Goal: Task Accomplishment & Management: Manage account settings

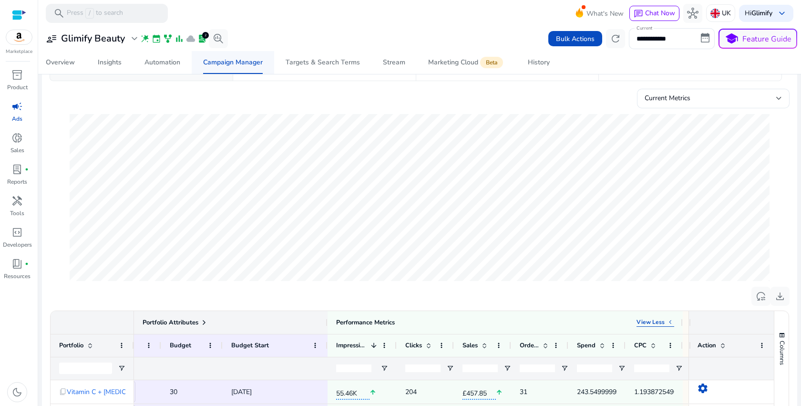
scroll to position [24, 0]
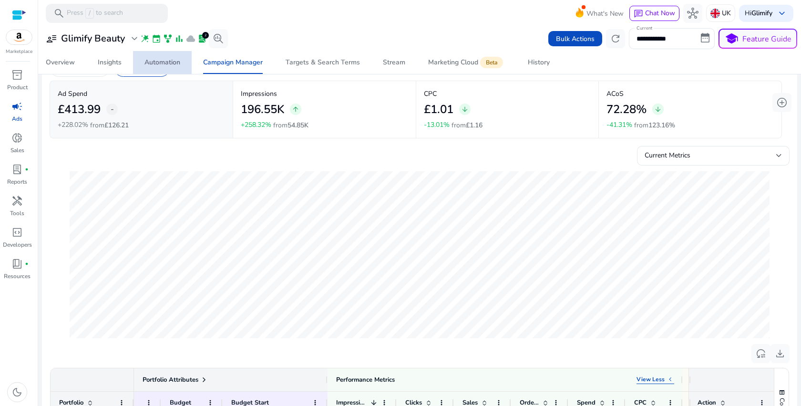
click at [162, 66] on div "Automation" at bounding box center [162, 62] width 36 height 7
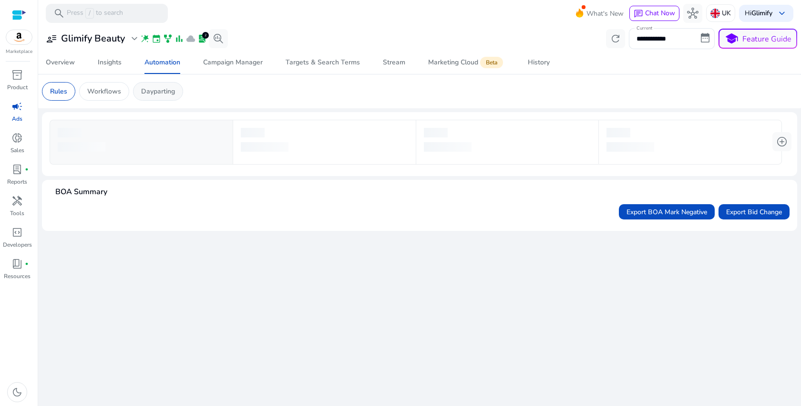
click at [156, 93] on p "Dayparting" at bounding box center [158, 91] width 34 height 10
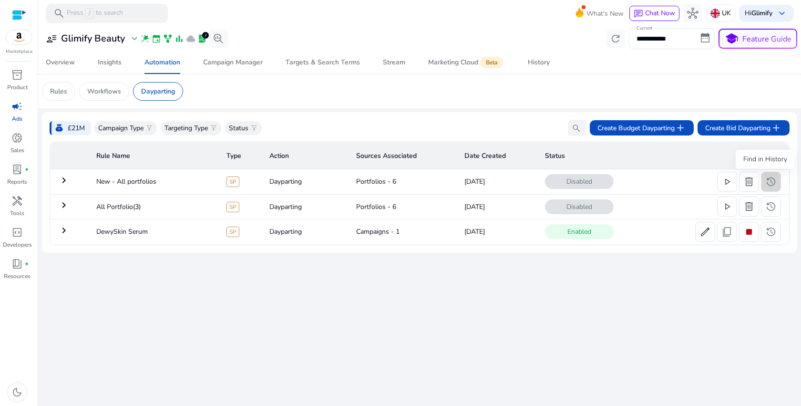
click at [772, 179] on span "history" at bounding box center [770, 181] width 11 height 11
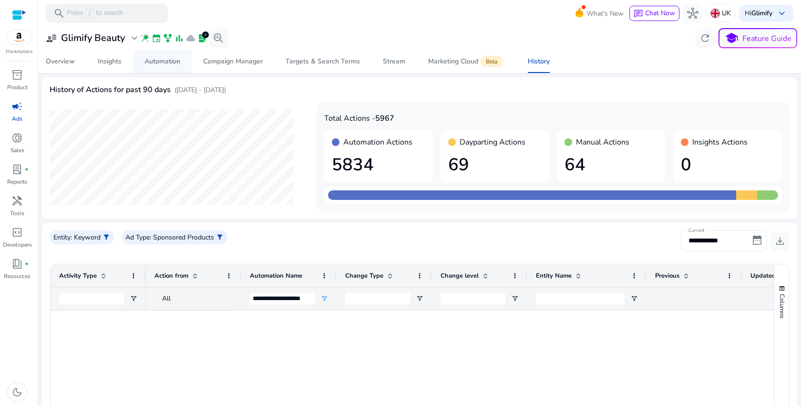
click at [161, 67] on span "Automation" at bounding box center [162, 61] width 36 height 23
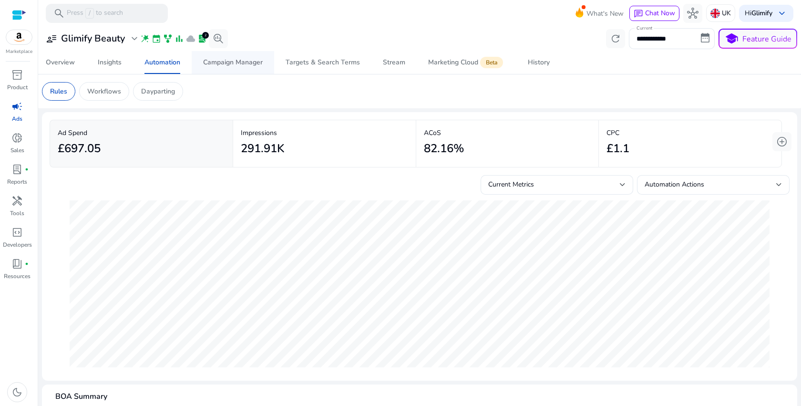
click at [239, 68] on span "Campaign Manager" at bounding box center [233, 62] width 60 height 23
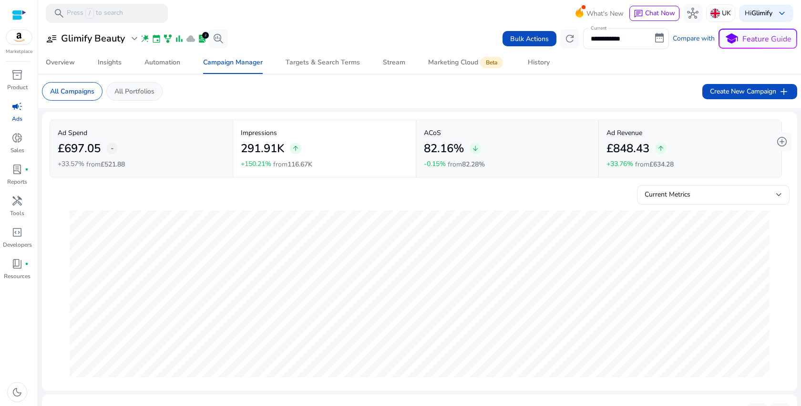
click at [140, 92] on p "All Portfolios" at bounding box center [134, 91] width 40 height 10
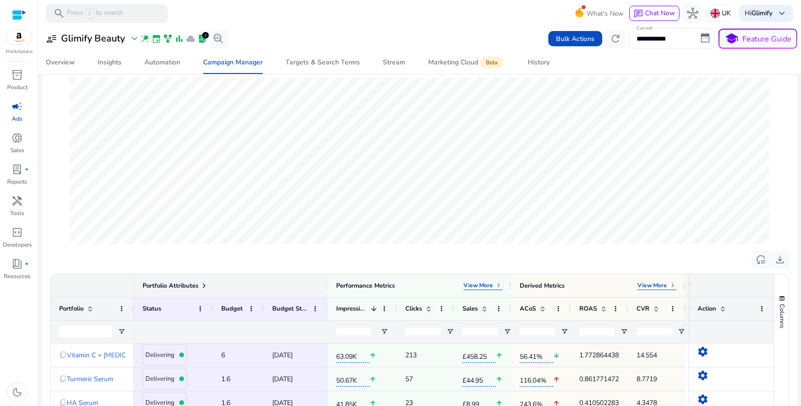
scroll to position [232, 0]
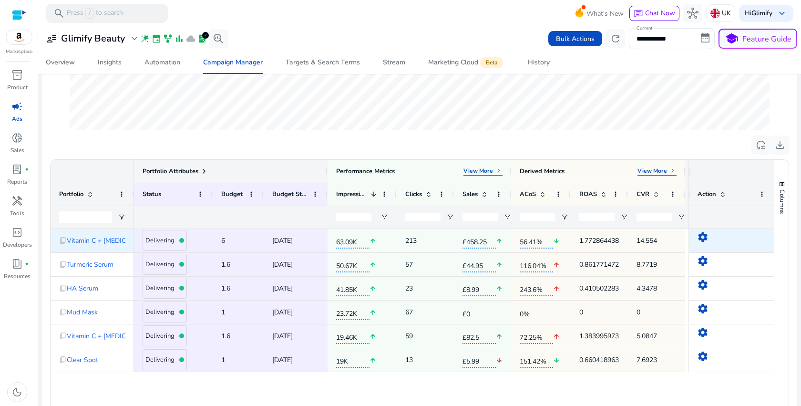
click at [697, 238] on mat-icon "settings" at bounding box center [702, 236] width 11 height 11
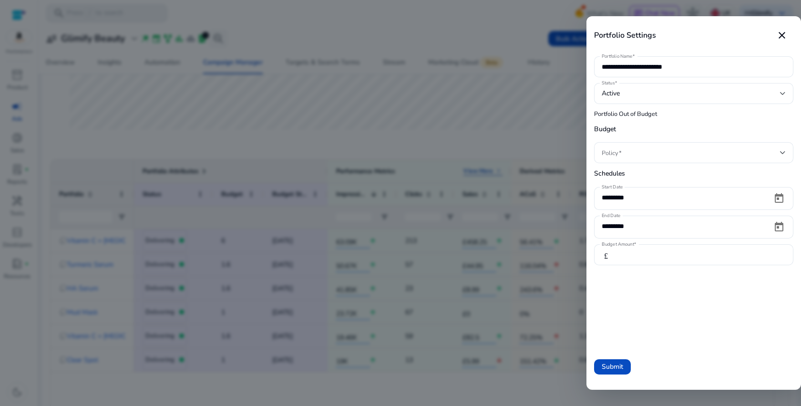
click at [510, 144] on div at bounding box center [400, 203] width 801 height 406
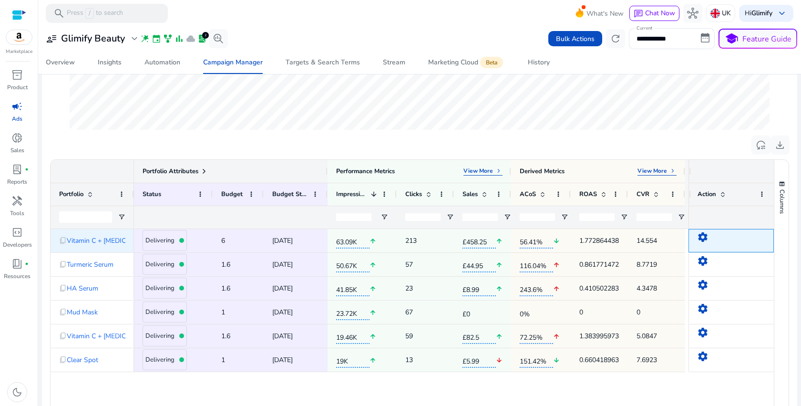
click at [701, 238] on mat-icon "settings" at bounding box center [702, 236] width 11 height 11
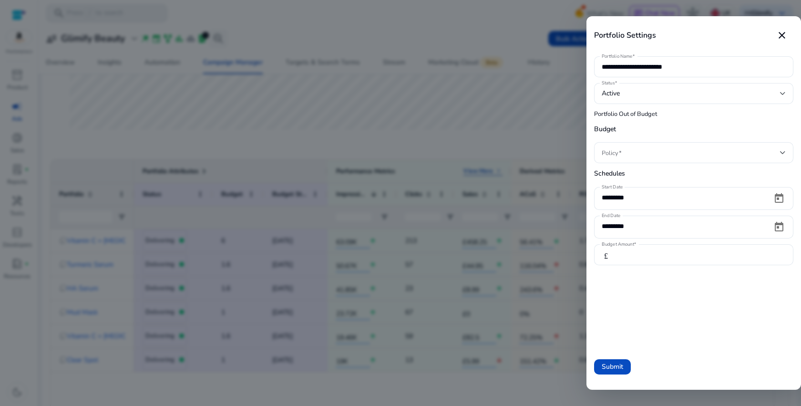
click at [498, 114] on div at bounding box center [400, 203] width 801 height 406
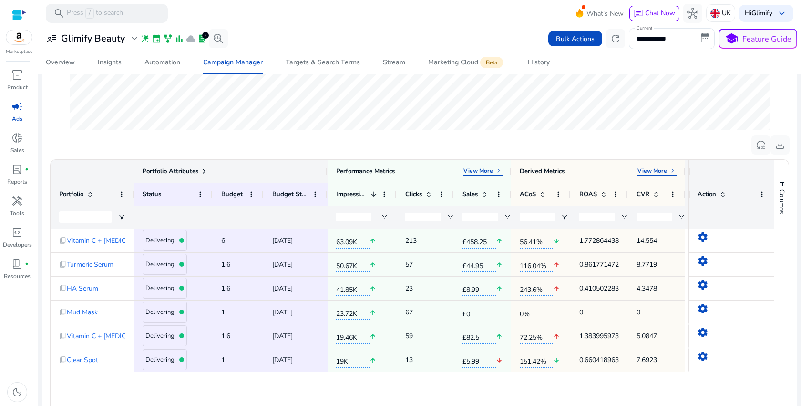
click at [21, 105] on span "campaign" at bounding box center [16, 106] width 11 height 11
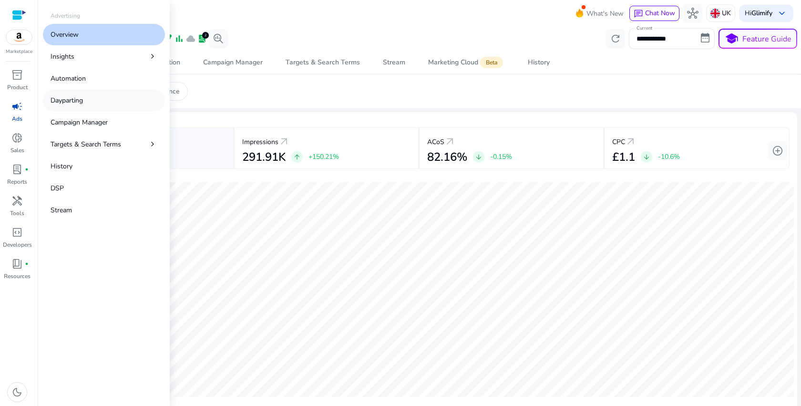
click at [83, 103] on p "Dayparting" at bounding box center [67, 100] width 32 height 10
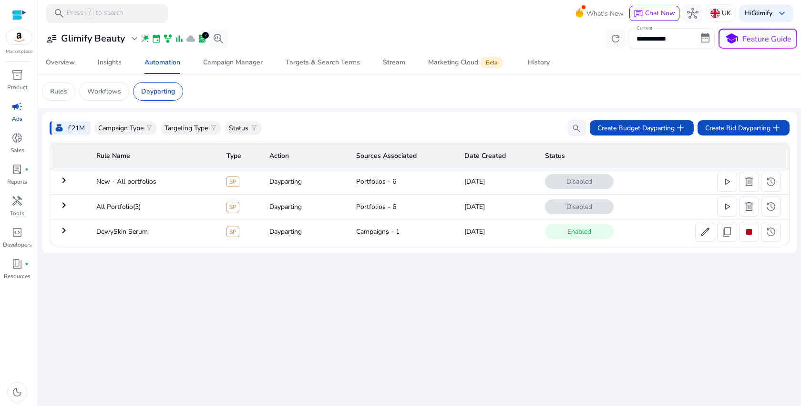
click at [63, 177] on mat-icon "keyboard_arrow_right" at bounding box center [63, 180] width 11 height 11
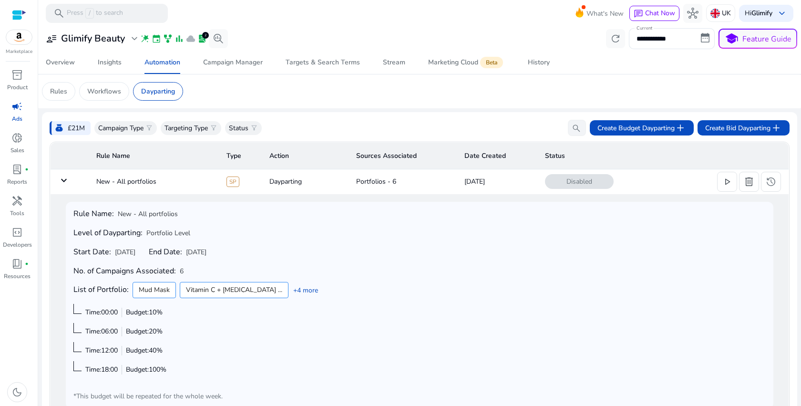
click at [68, 180] on mat-icon "keyboard_arrow_down" at bounding box center [63, 180] width 11 height 11
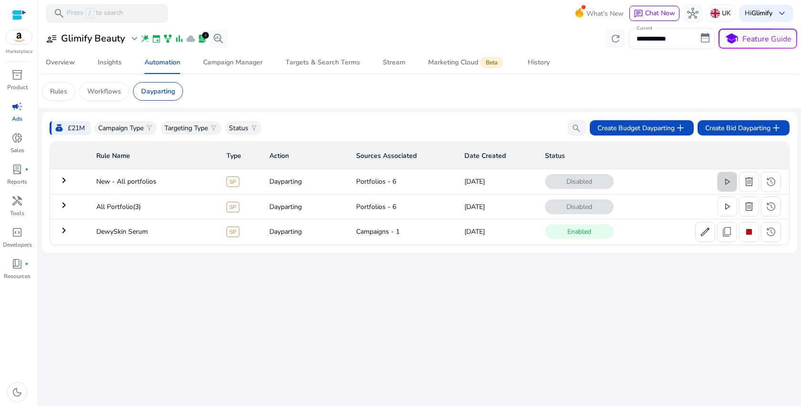
click at [726, 186] on span "play_arrow" at bounding box center [727, 181] width 11 height 11
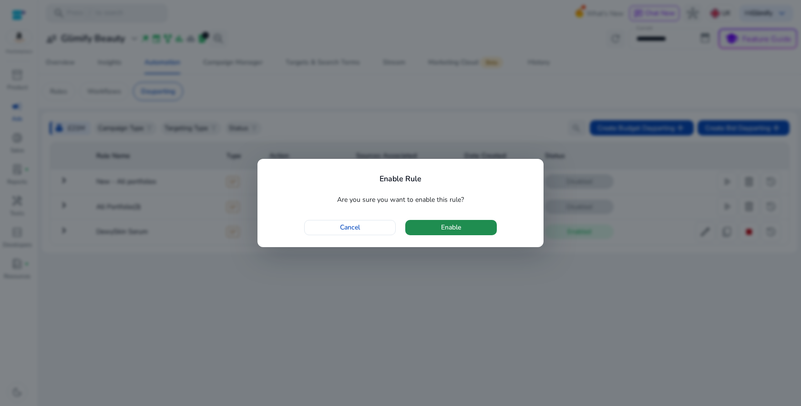
click at [450, 225] on span "Enable" at bounding box center [451, 227] width 20 height 10
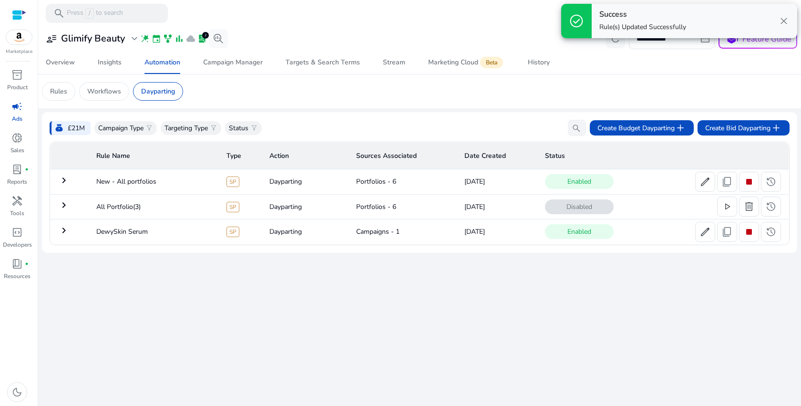
click at [68, 183] on mat-icon "keyboard_arrow_right" at bounding box center [63, 180] width 11 height 11
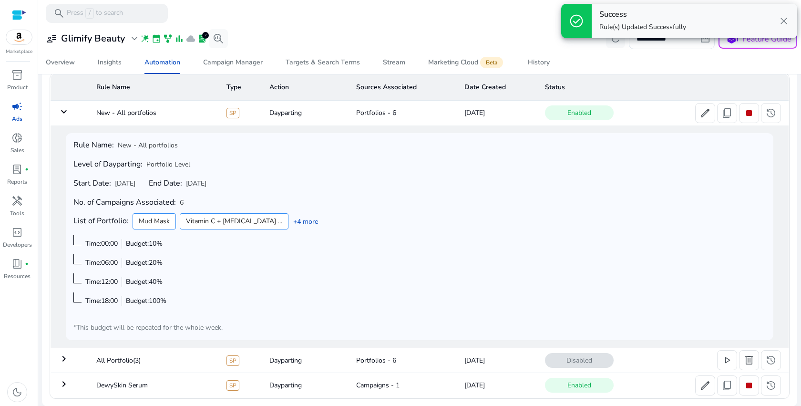
scroll to position [70, 0]
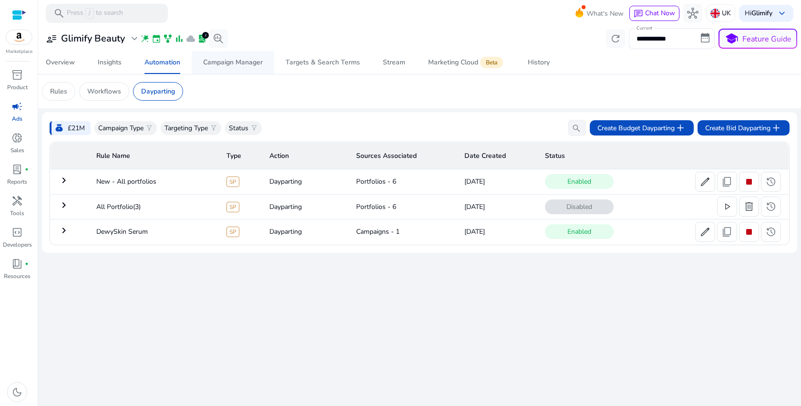
click at [229, 62] on div "Campaign Manager" at bounding box center [233, 62] width 60 height 7
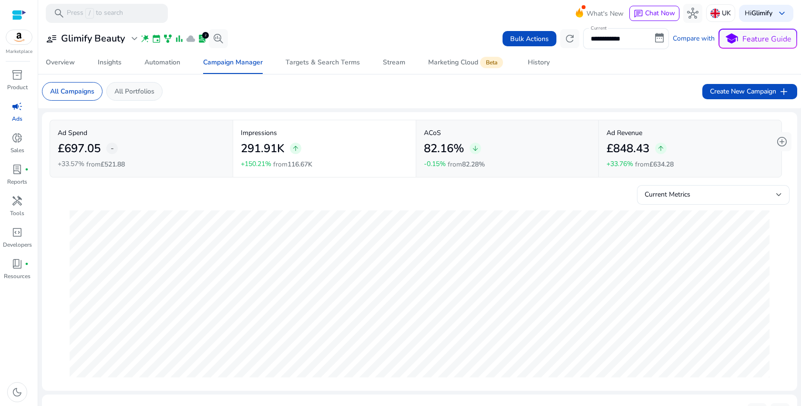
click at [143, 93] on p "All Portfolios" at bounding box center [134, 91] width 40 height 10
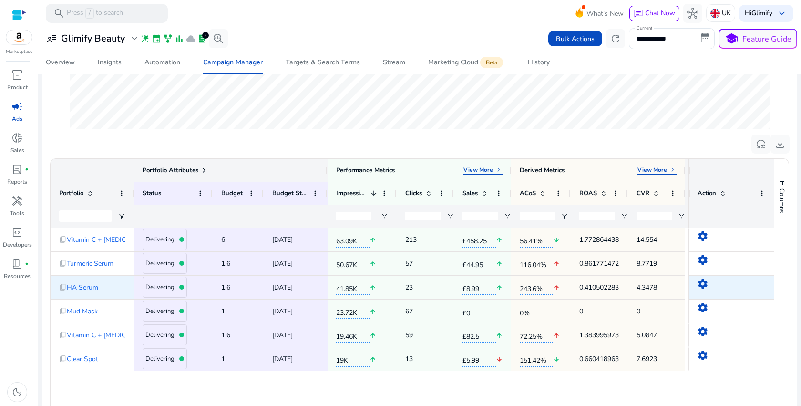
scroll to position [260, 0]
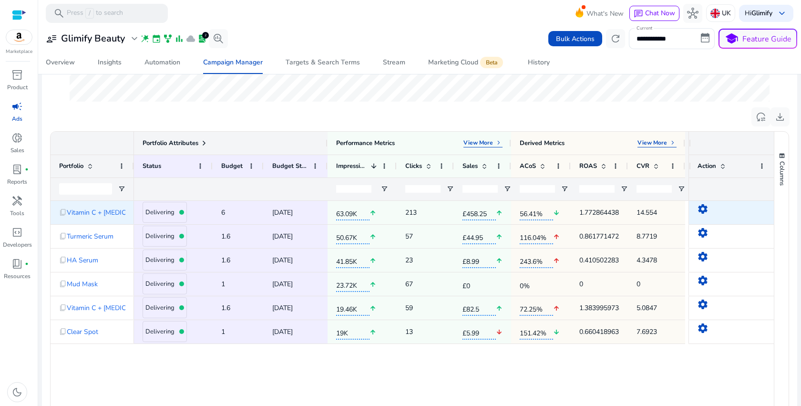
click at [697, 217] on app-ppc-portfolio-settings-aggrid "settings" at bounding box center [702, 212] width 11 height 9
click at [702, 208] on mat-icon "settings" at bounding box center [702, 208] width 11 height 11
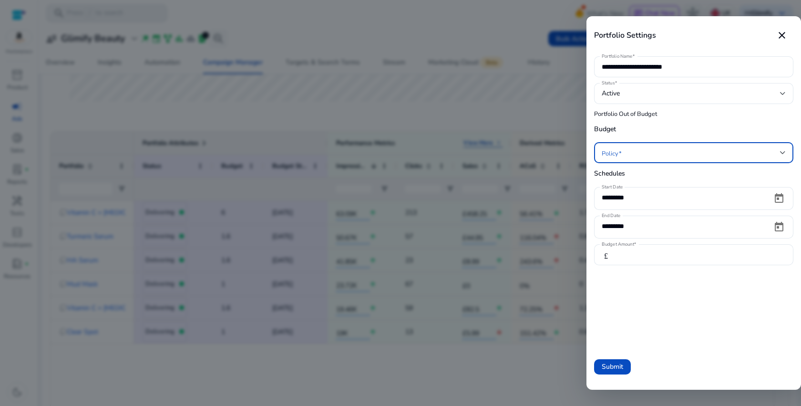
click at [656, 150] on span at bounding box center [691, 152] width 178 height 10
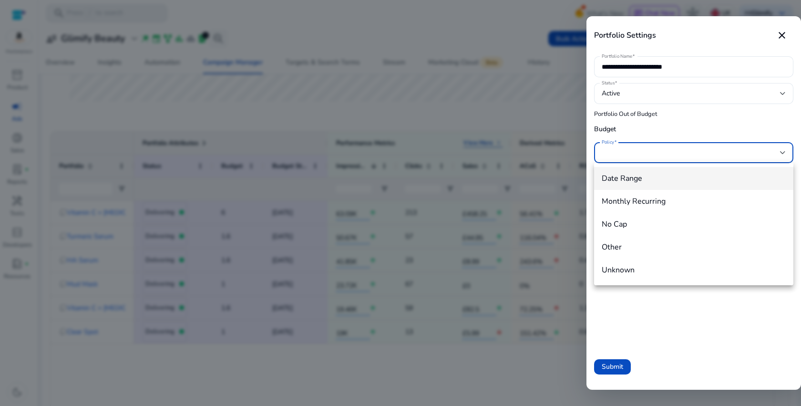
click at [656, 150] on div at bounding box center [400, 203] width 801 height 406
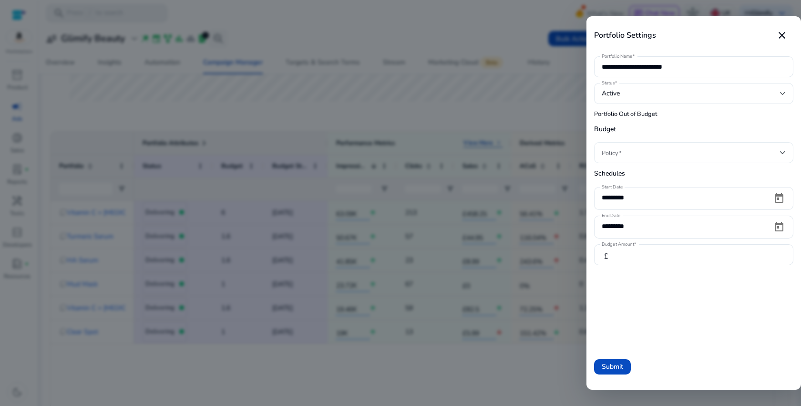
click at [656, 150] on span at bounding box center [691, 152] width 178 height 10
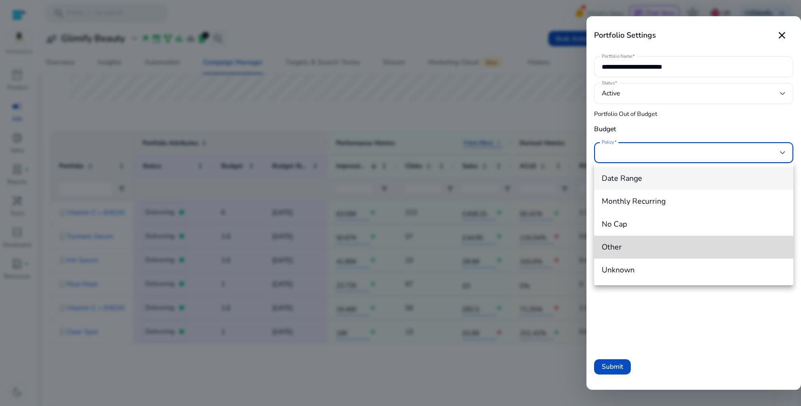
click at [630, 250] on span "Other" at bounding box center [694, 247] width 184 height 10
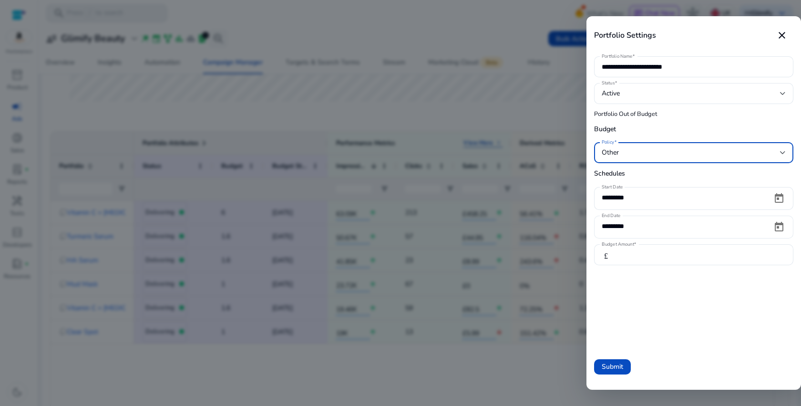
click at [712, 234] on div "*********" at bounding box center [683, 226] width 163 height 21
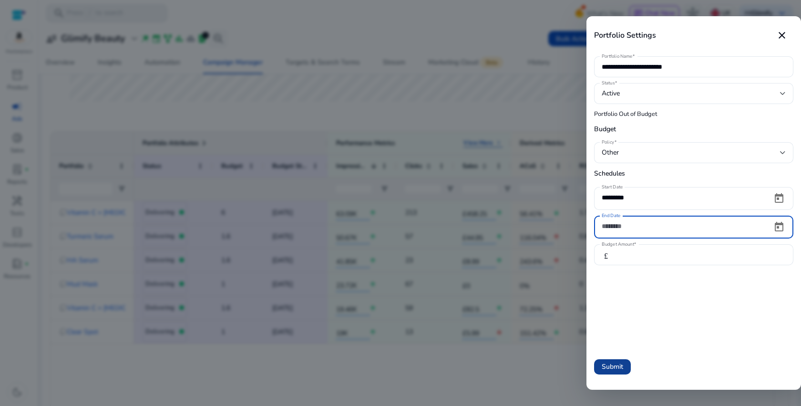
click at [618, 370] on span "Submit" at bounding box center [612, 366] width 21 height 10
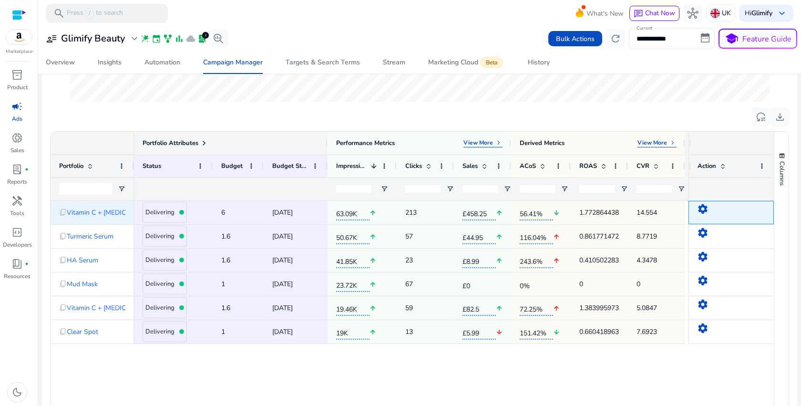
click at [700, 206] on mat-icon "settings" at bounding box center [702, 208] width 11 height 11
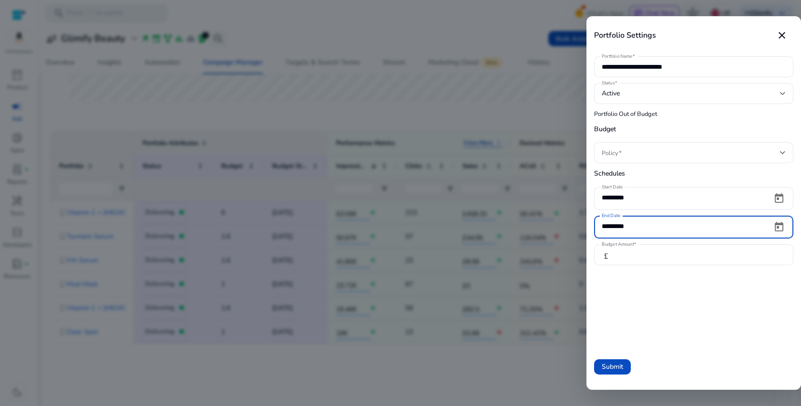
click at [649, 227] on input "*********" at bounding box center [683, 226] width 163 height 10
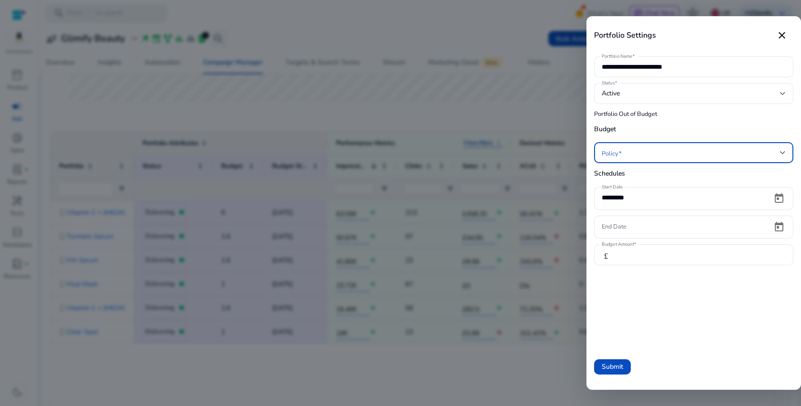
click at [616, 154] on span at bounding box center [691, 152] width 178 height 10
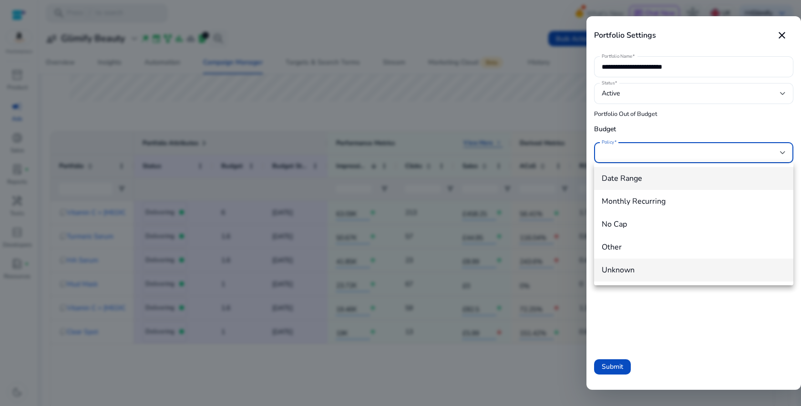
click at [617, 268] on span "Unknown" at bounding box center [694, 270] width 184 height 10
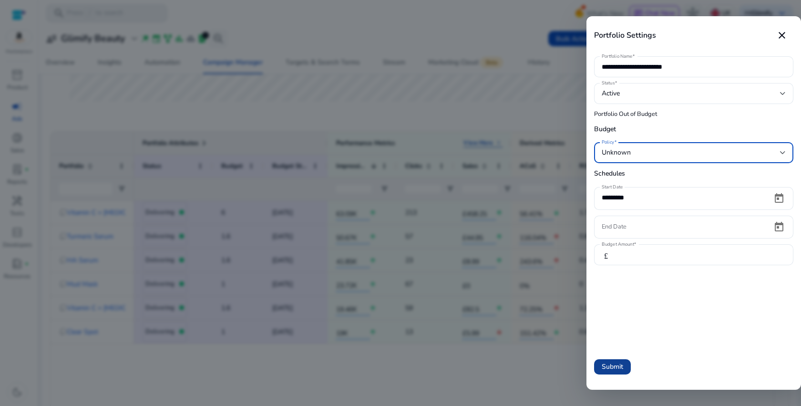
click at [595, 365] on span at bounding box center [612, 366] width 37 height 23
click at [651, 153] on div "Unknown" at bounding box center [691, 152] width 178 height 10
